Goal: Navigation & Orientation: Find specific page/section

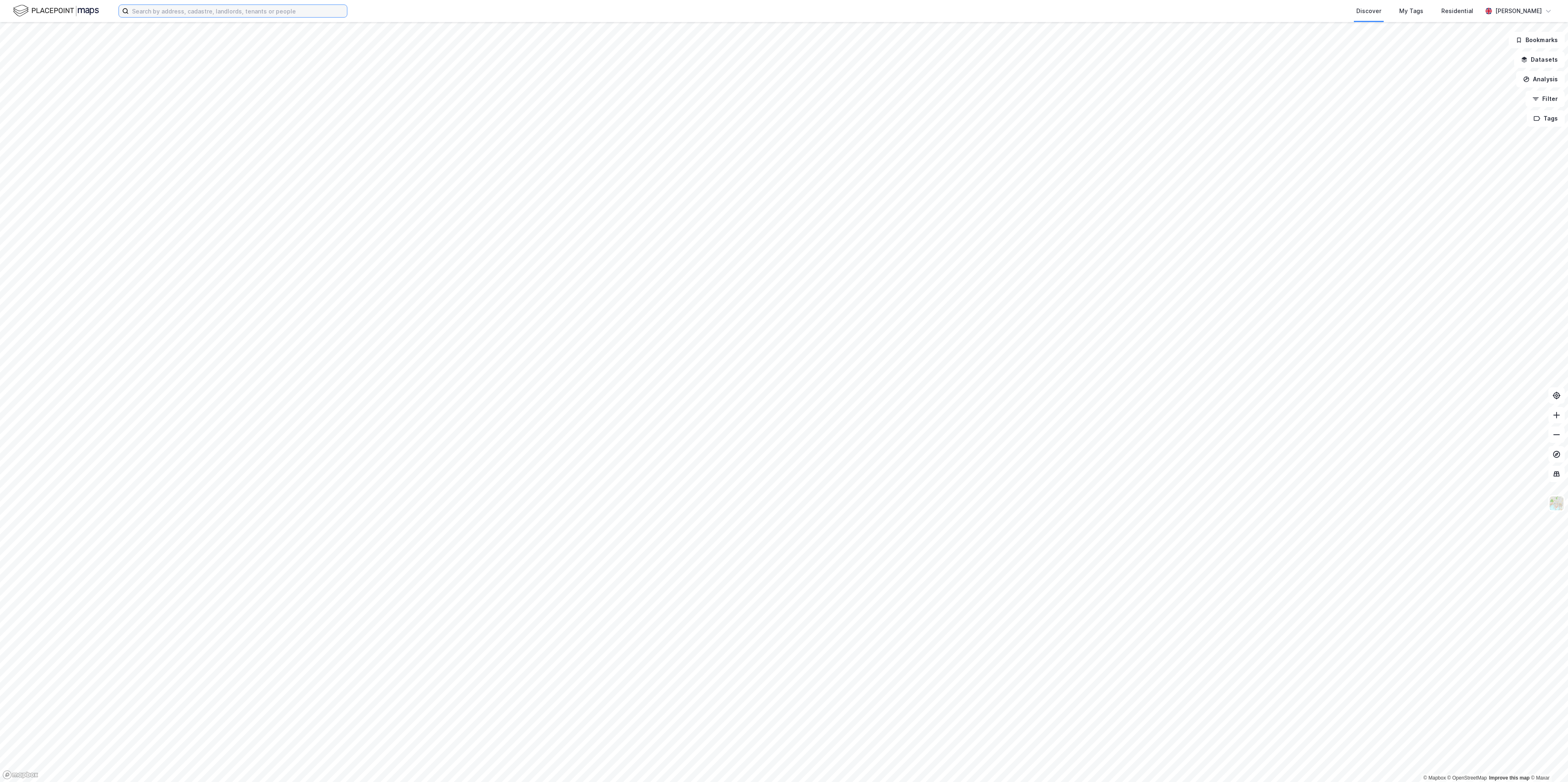
click at [275, 10] on input at bounding box center [237, 11] width 219 height 12
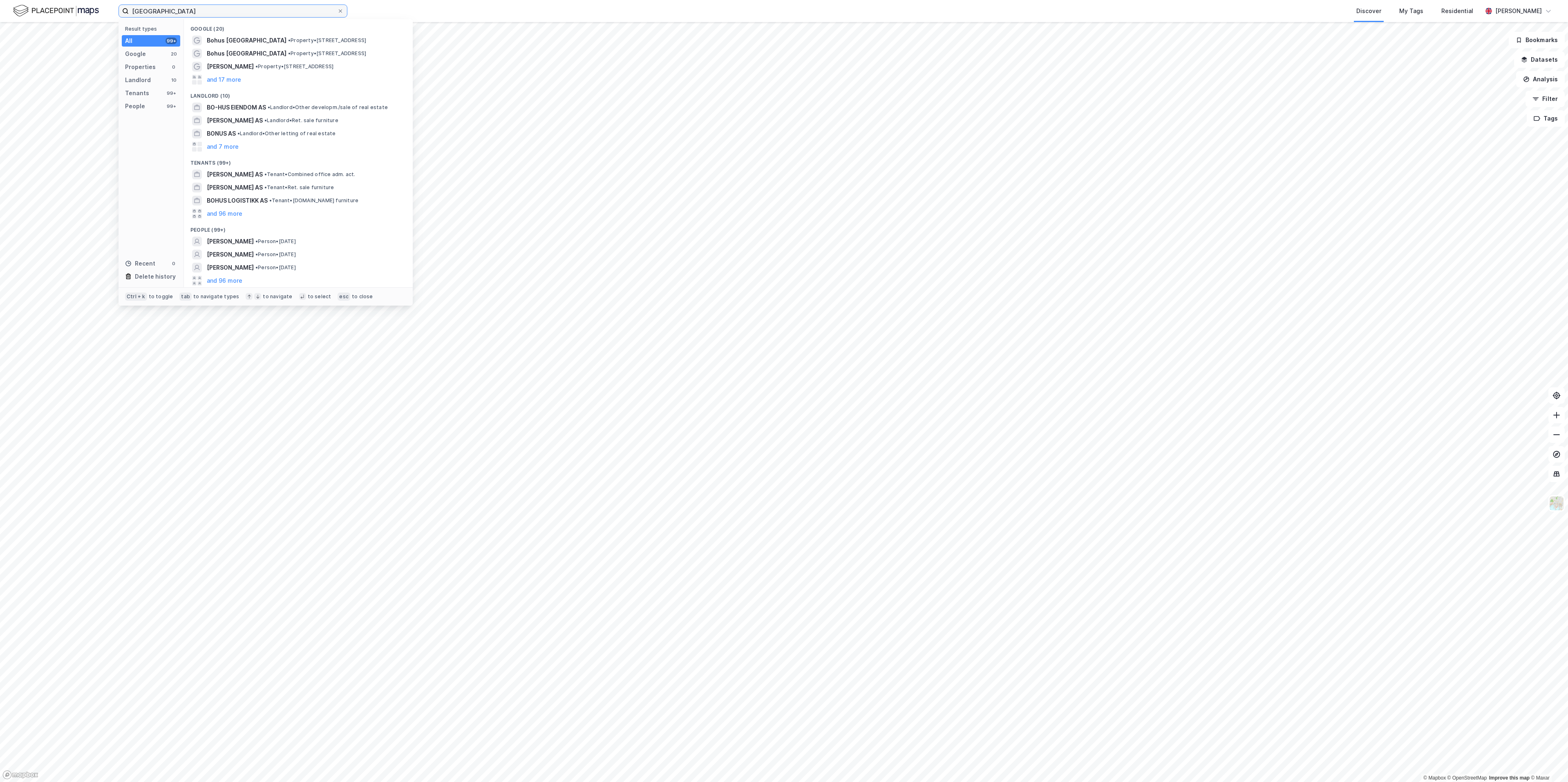
type input "[GEOGRAPHIC_DATA]"
drag, startPoint x: 247, startPoint y: 16, endPoint x: 93, endPoint y: 9, distance: 154.2
click at [93, 9] on div "bohus boulevard 1 Result types All 99+ Google 0 Properties 0 Landlord 99+ Tenan…" at bounding box center [784, 11] width 1568 height 22
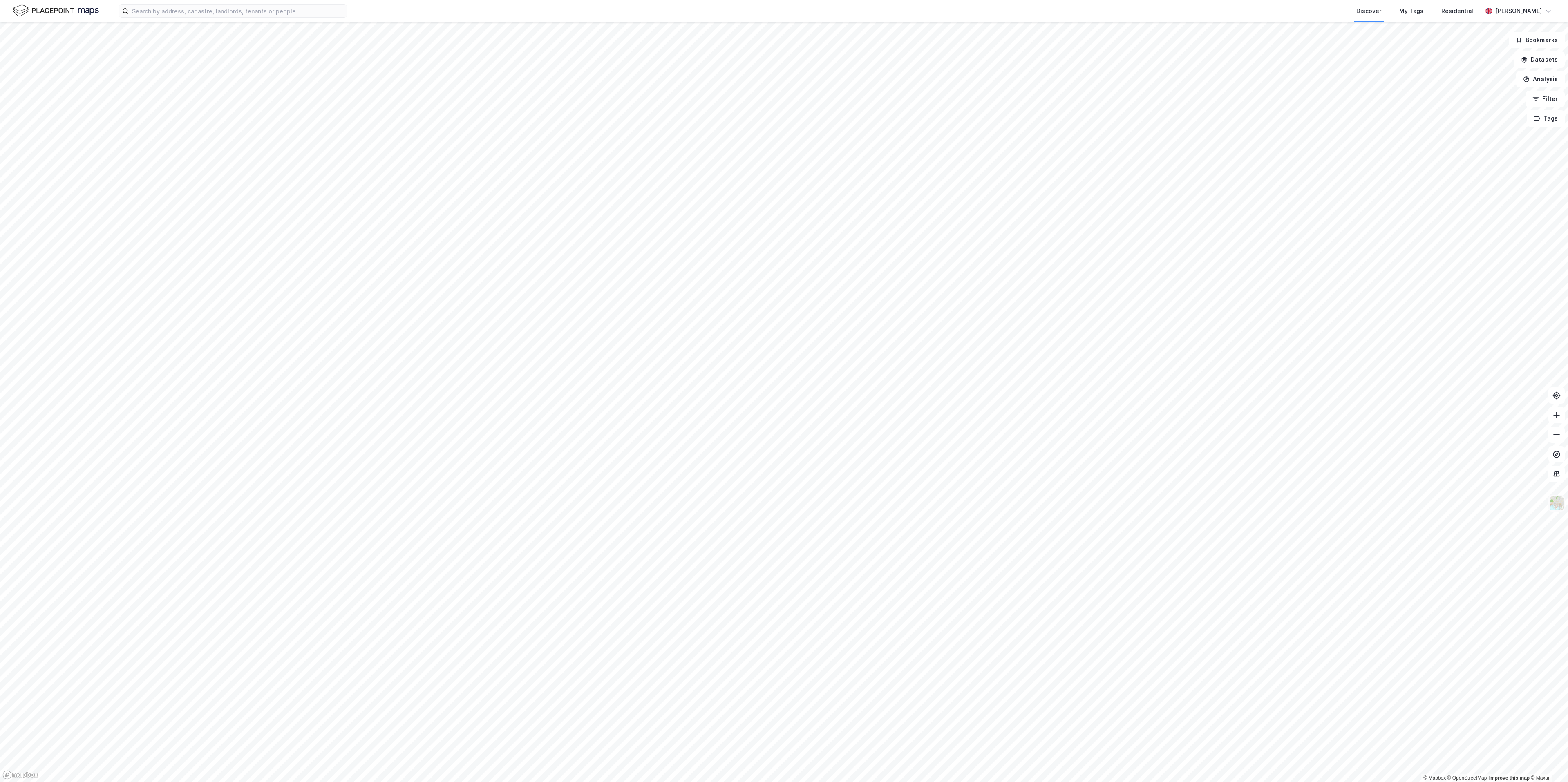
click at [1551, 500] on img at bounding box center [1556, 503] width 16 height 16
click at [1497, 375] on div "Light" at bounding box center [1492, 369] width 105 height 23
click at [1555, 501] on img at bounding box center [1556, 503] width 16 height 16
click at [1492, 296] on div "3D (Beta)" at bounding box center [1481, 301] width 27 height 10
click at [1496, 472] on div "Labels" at bounding box center [1492, 476] width 105 height 23
